Goal: Check status: Check status

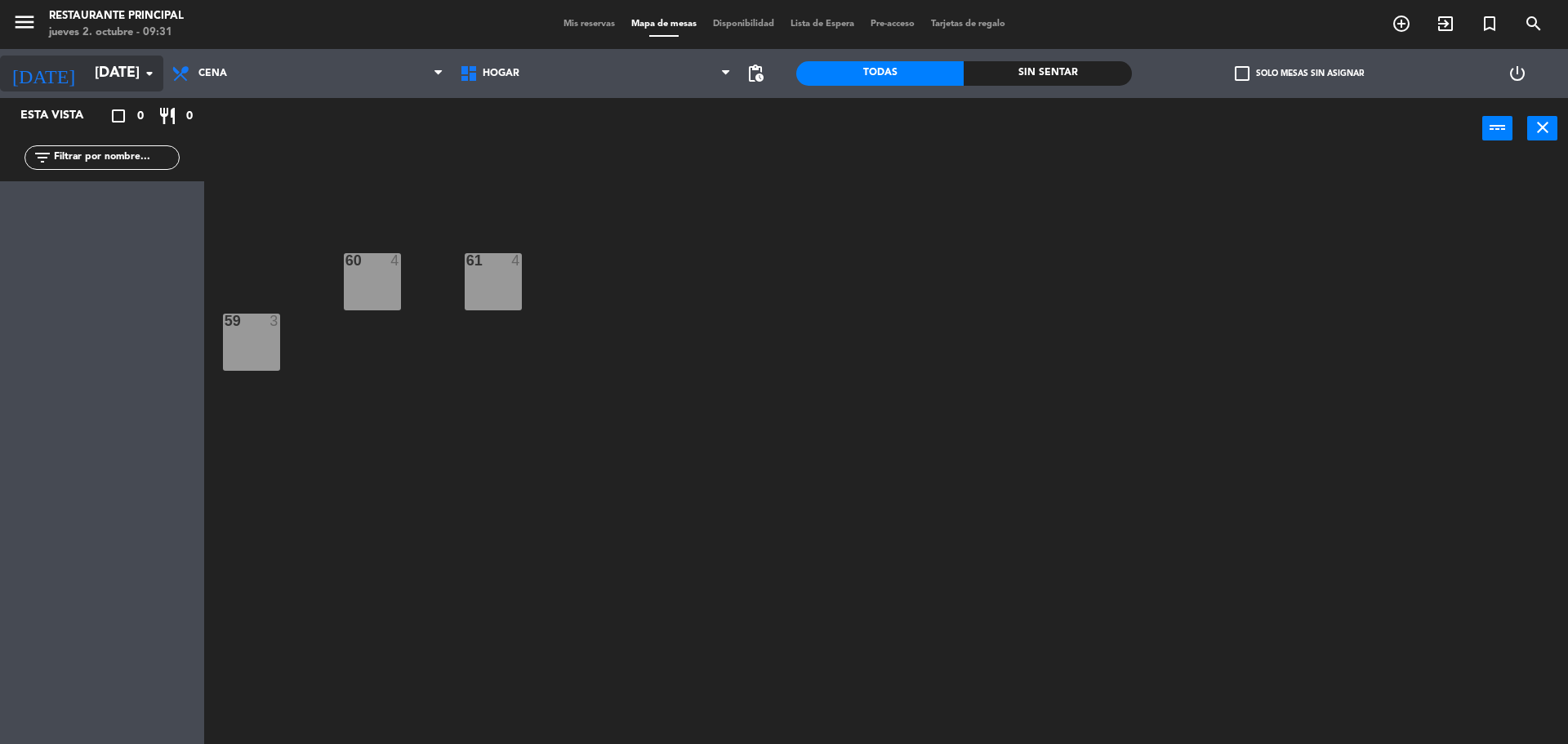
click at [87, 78] on input "[DATE]" at bounding box center [182, 73] width 190 height 33
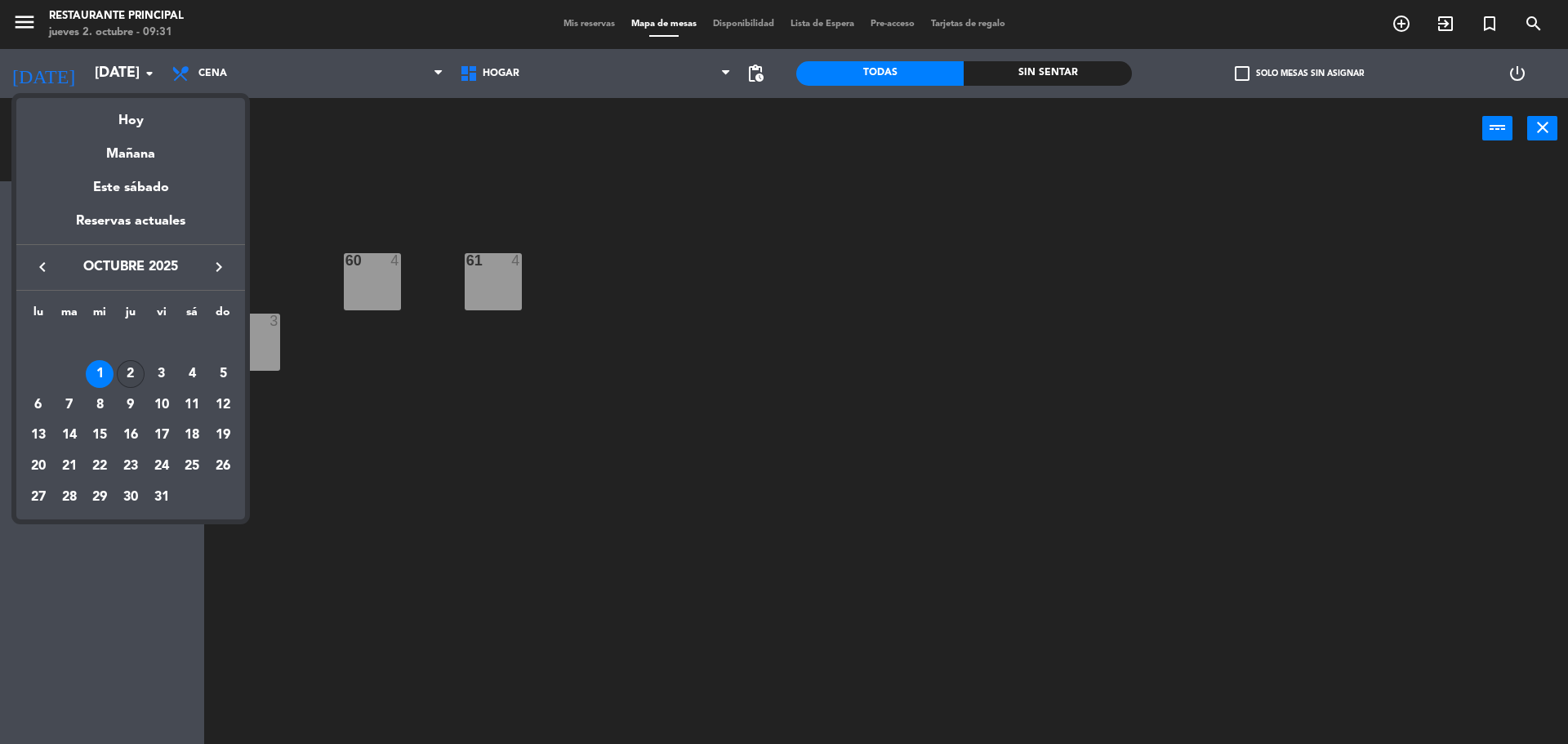
click at [130, 369] on div "2" at bounding box center [131, 374] width 28 height 28
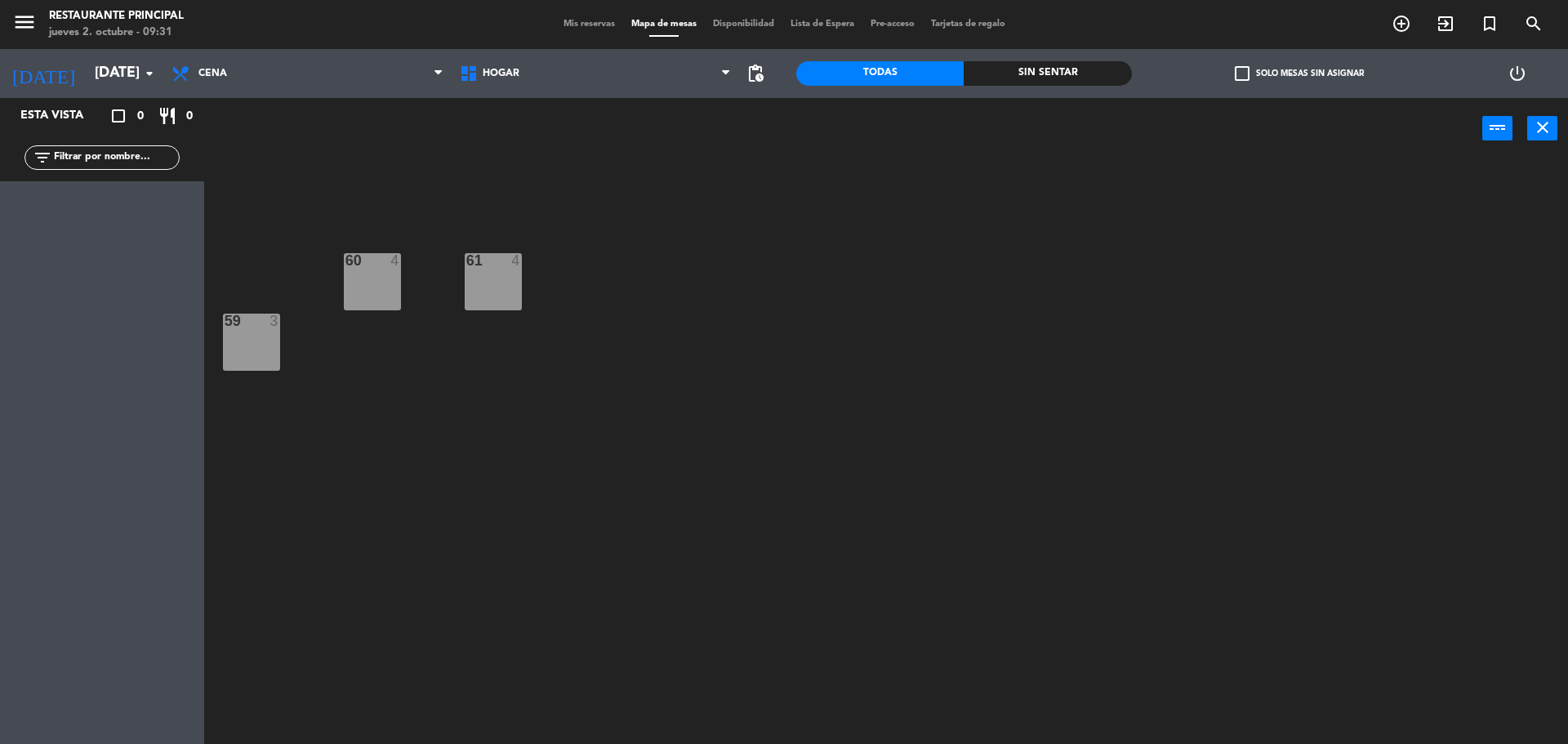
type input "[DEMOGRAPHIC_DATA][DATE]"
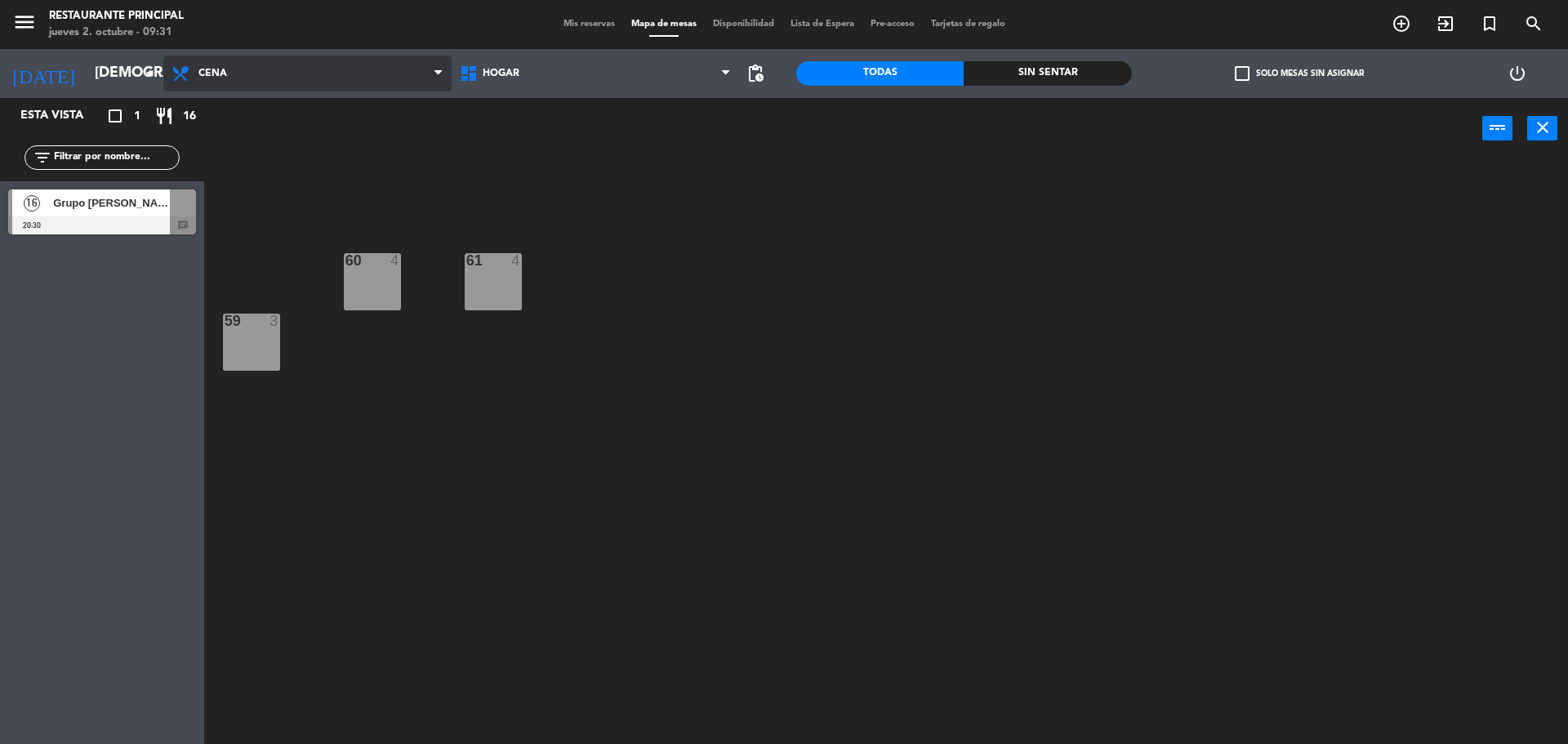
click at [262, 76] on span "Cena" at bounding box center [308, 74] width 289 height 36
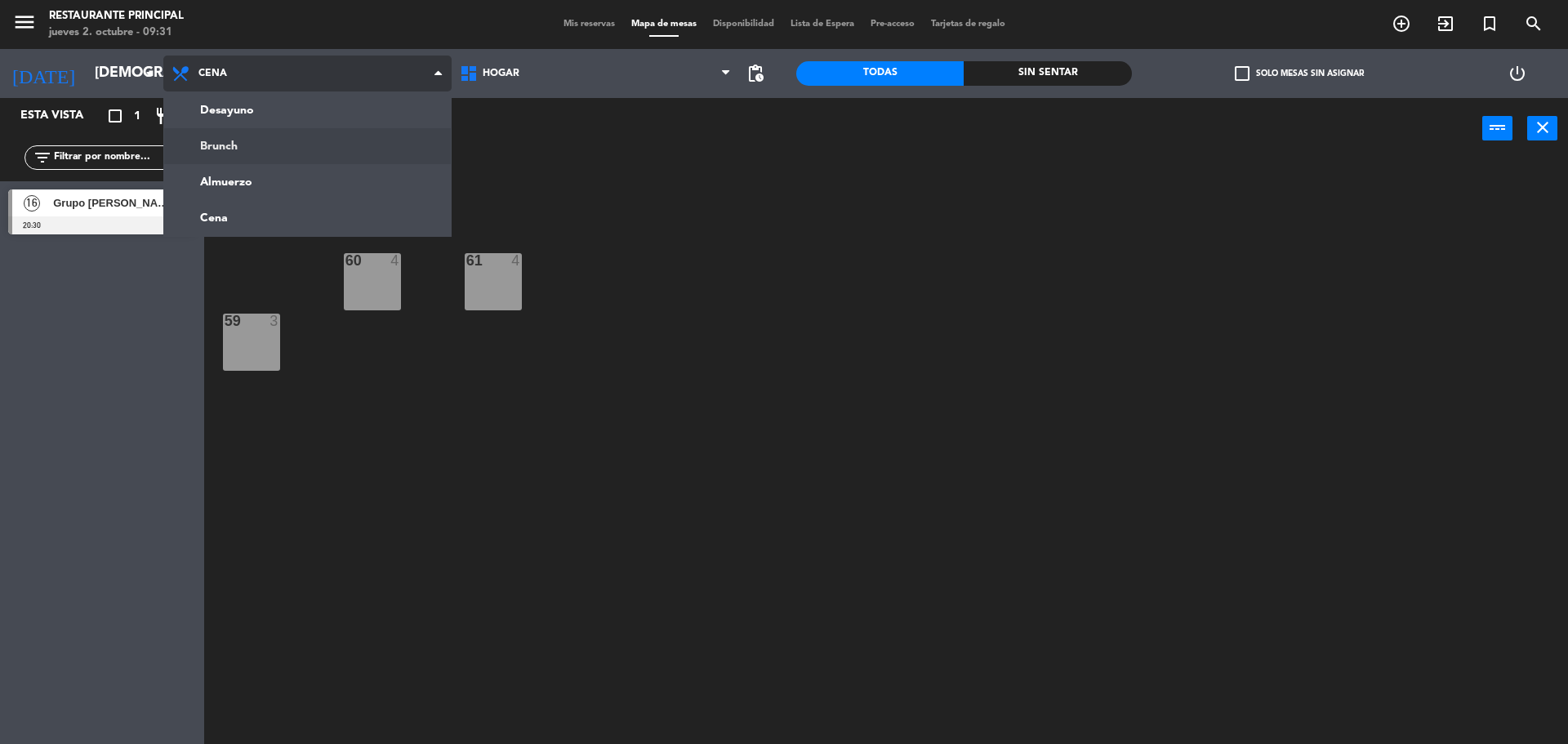
click at [262, 140] on ng-component "menu Restaurante Principal [DATE] 2. octubre - 09:31 Mis reservas Mapa de mesas…" at bounding box center [784, 373] width 1568 height 748
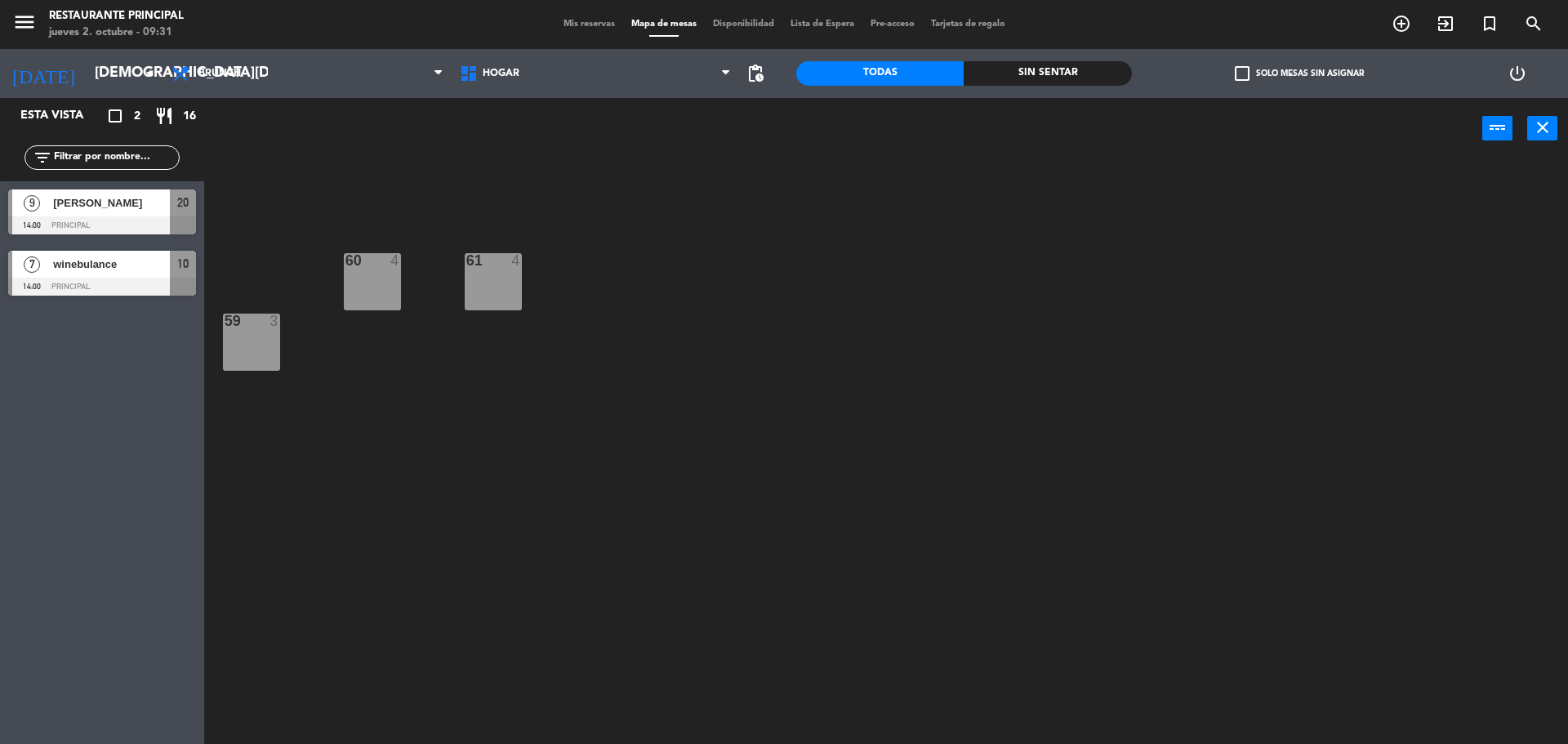
click at [584, 21] on span "Mis reservas" at bounding box center [589, 24] width 68 height 9
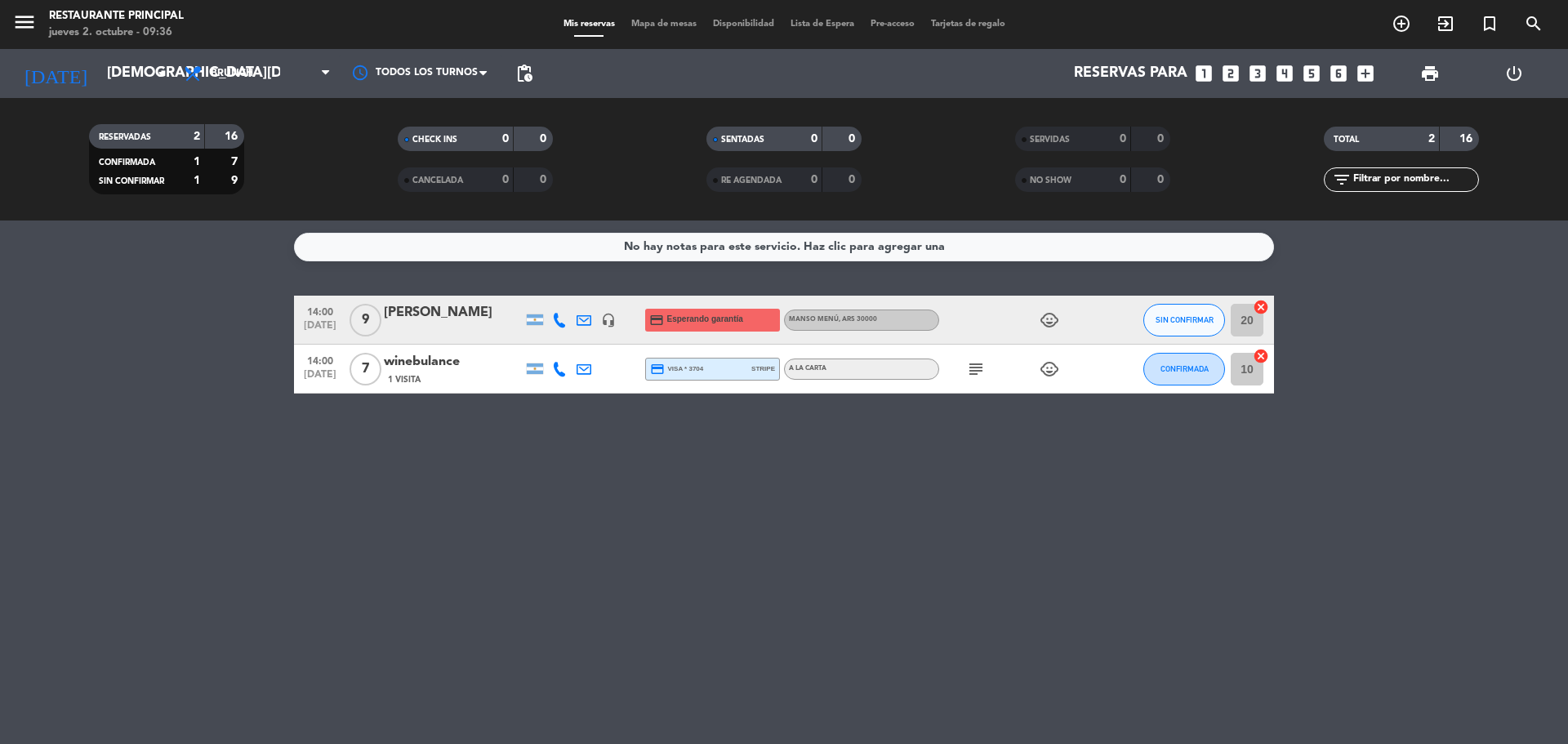
click at [499, 508] on div "No hay notas para este servicio. Haz clic para agregar una 14:00 [DATE] 9 [PERS…" at bounding box center [784, 482] width 1568 height 523
click at [984, 372] on icon "subject" at bounding box center [976, 370] width 20 height 20
